Goal: Navigation & Orientation: Find specific page/section

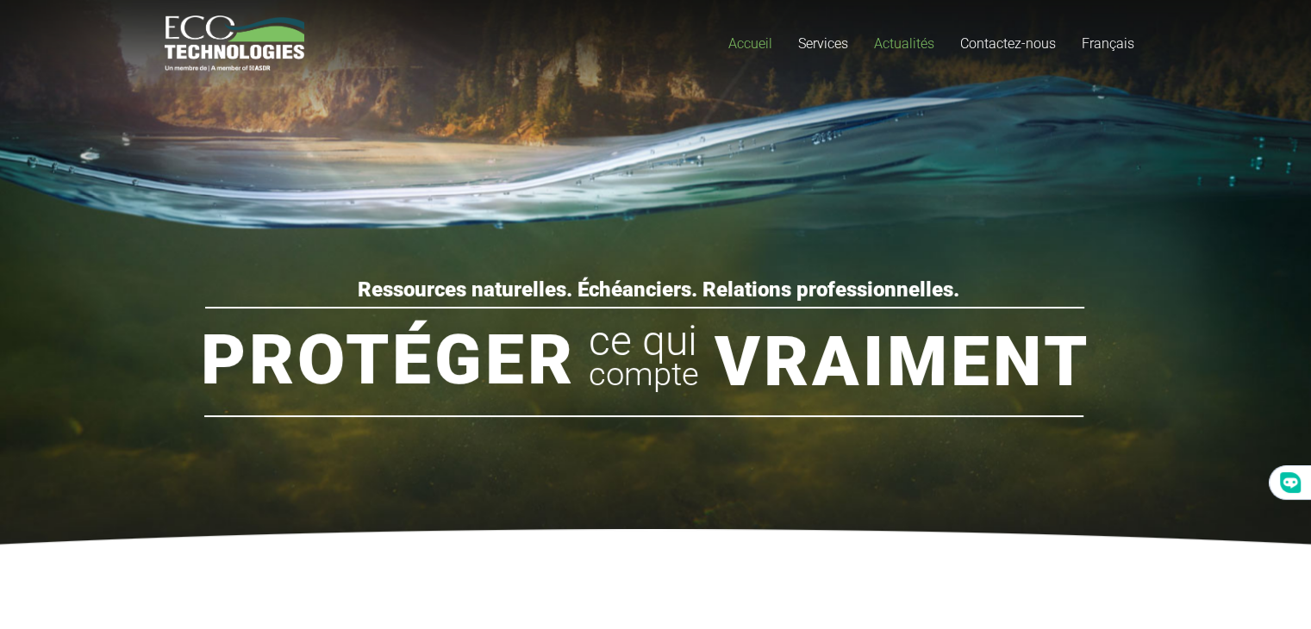
click at [901, 46] on span "Actualités" at bounding box center [904, 43] width 60 height 16
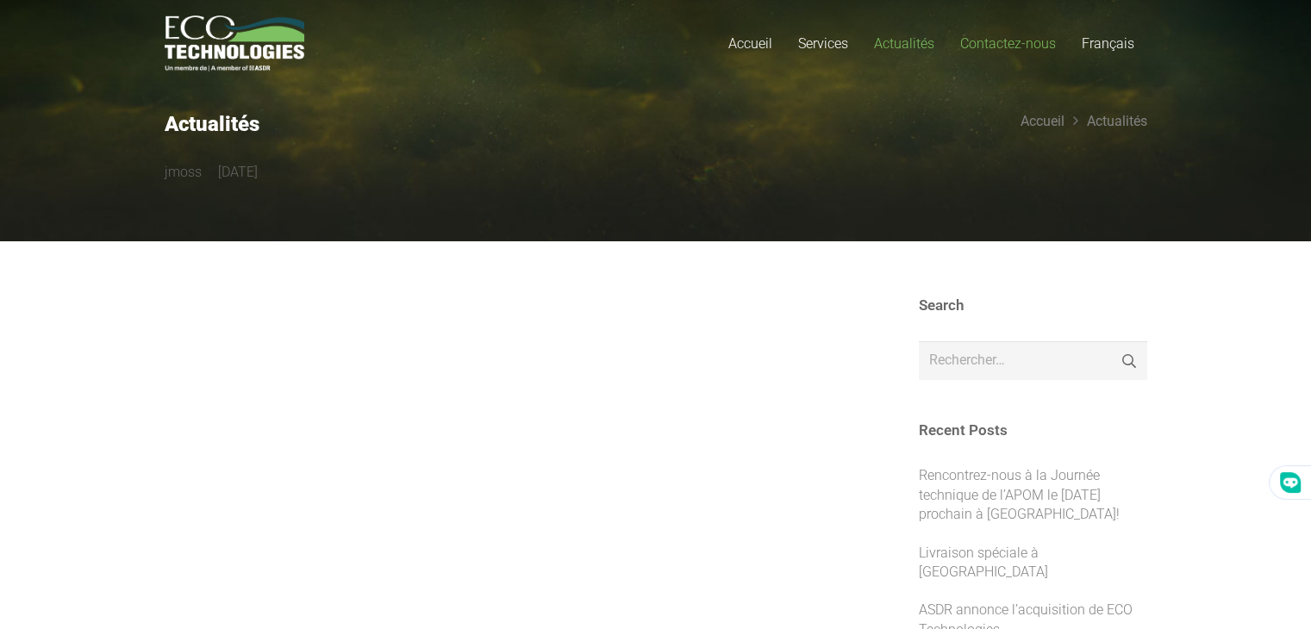
click at [1003, 43] on span "Contactez-nous" at bounding box center [1008, 43] width 96 height 16
